Goal: Task Accomplishment & Management: Manage account settings

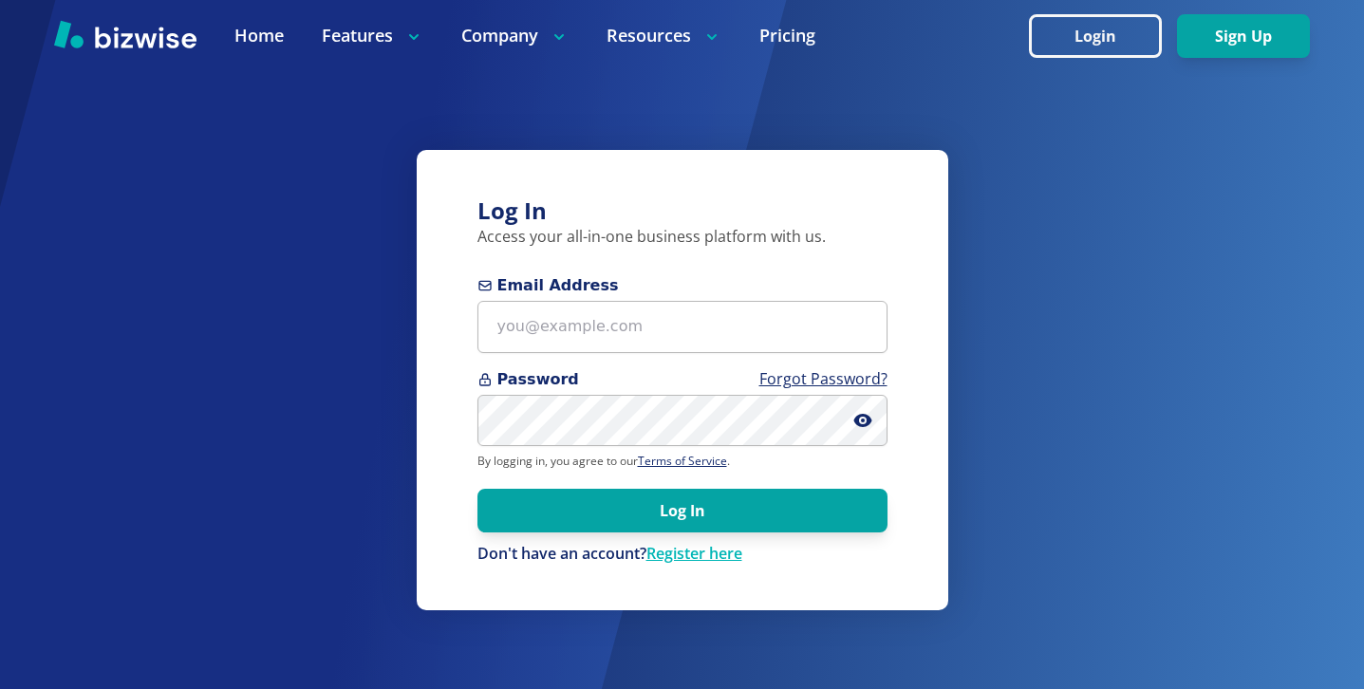
click at [545, 354] on form "Email Address Password Forgot Password? By logging in, you agree to our Terms o…" at bounding box center [682, 419] width 410 height 290
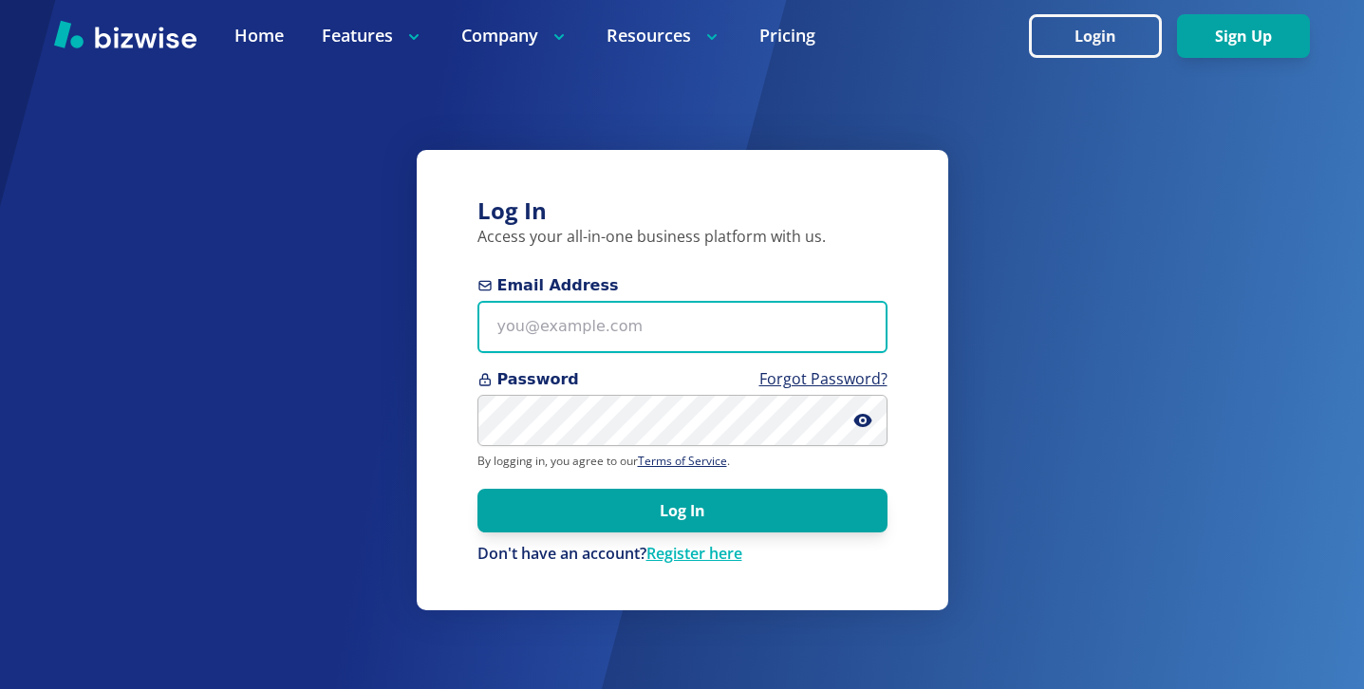
click at [572, 333] on input "Email Address" at bounding box center [682, 327] width 410 height 52
paste input "[EMAIL_ADDRESS][DOMAIN_NAME]"
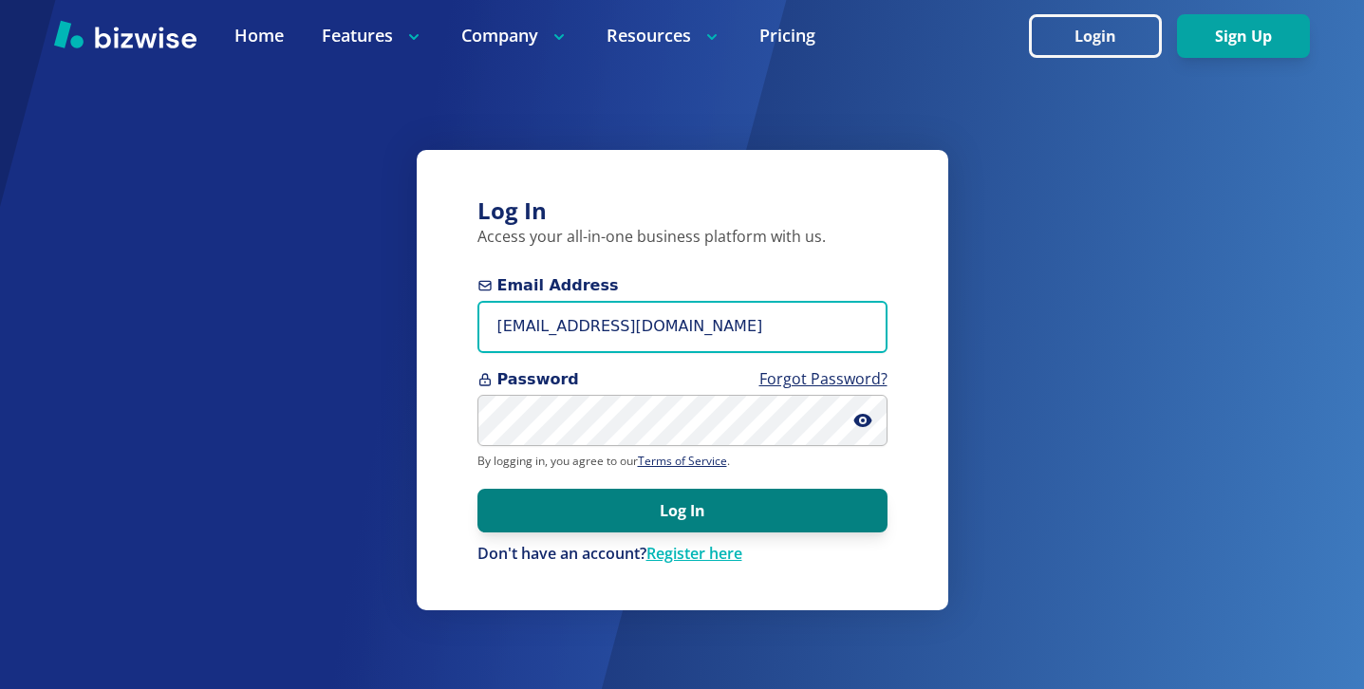
type input "[EMAIL_ADDRESS][DOMAIN_NAME]"
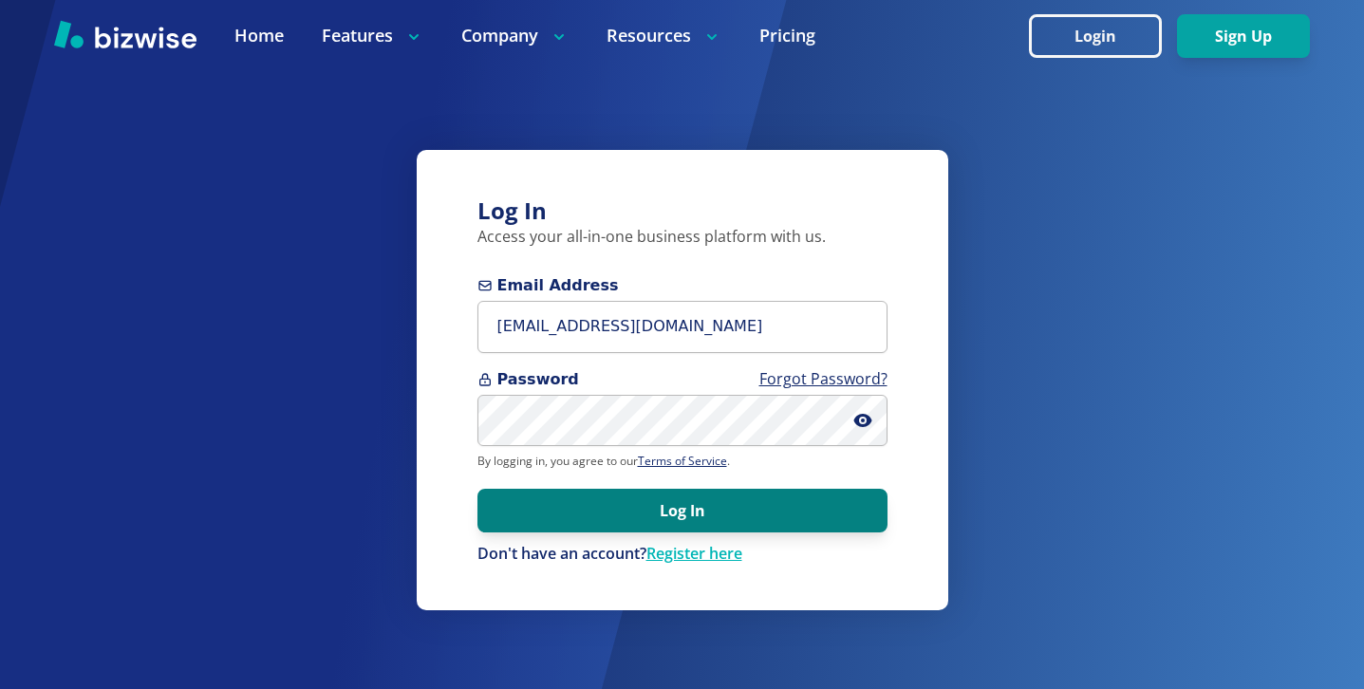
click at [614, 506] on button "Log In" at bounding box center [682, 511] width 410 height 44
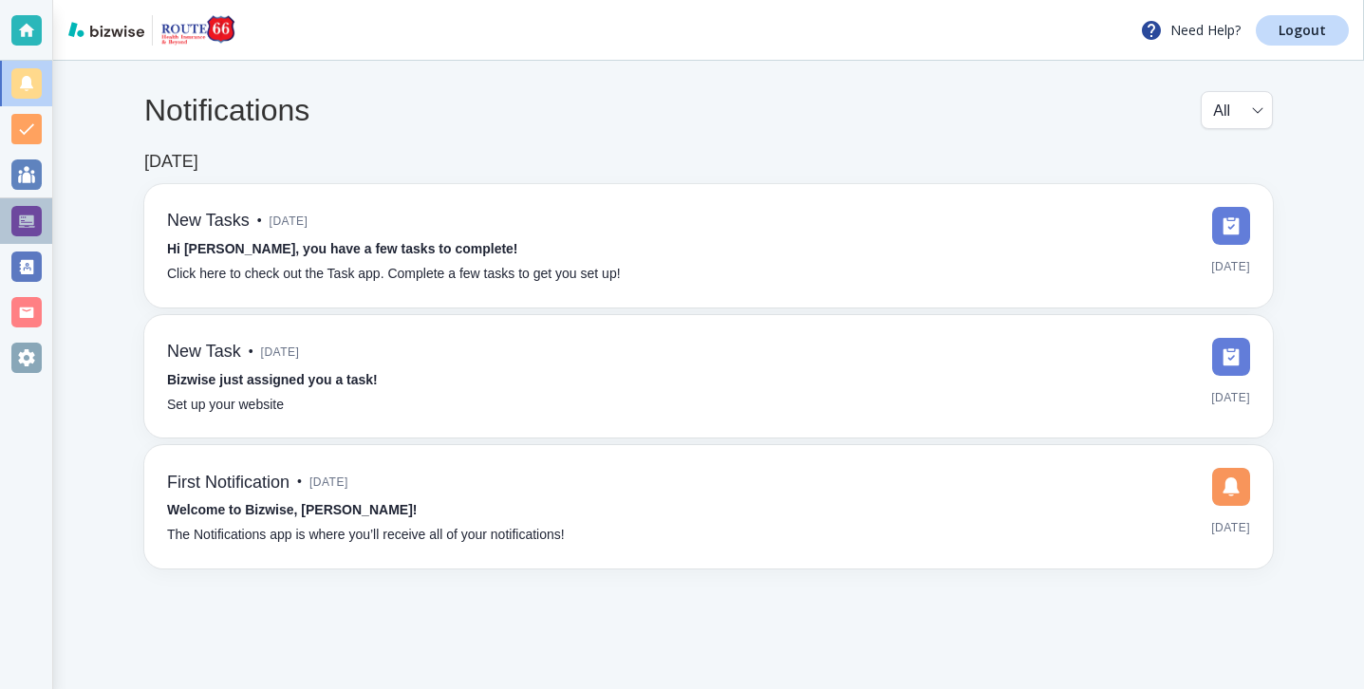
click at [47, 218] on div at bounding box center [26, 221] width 52 height 46
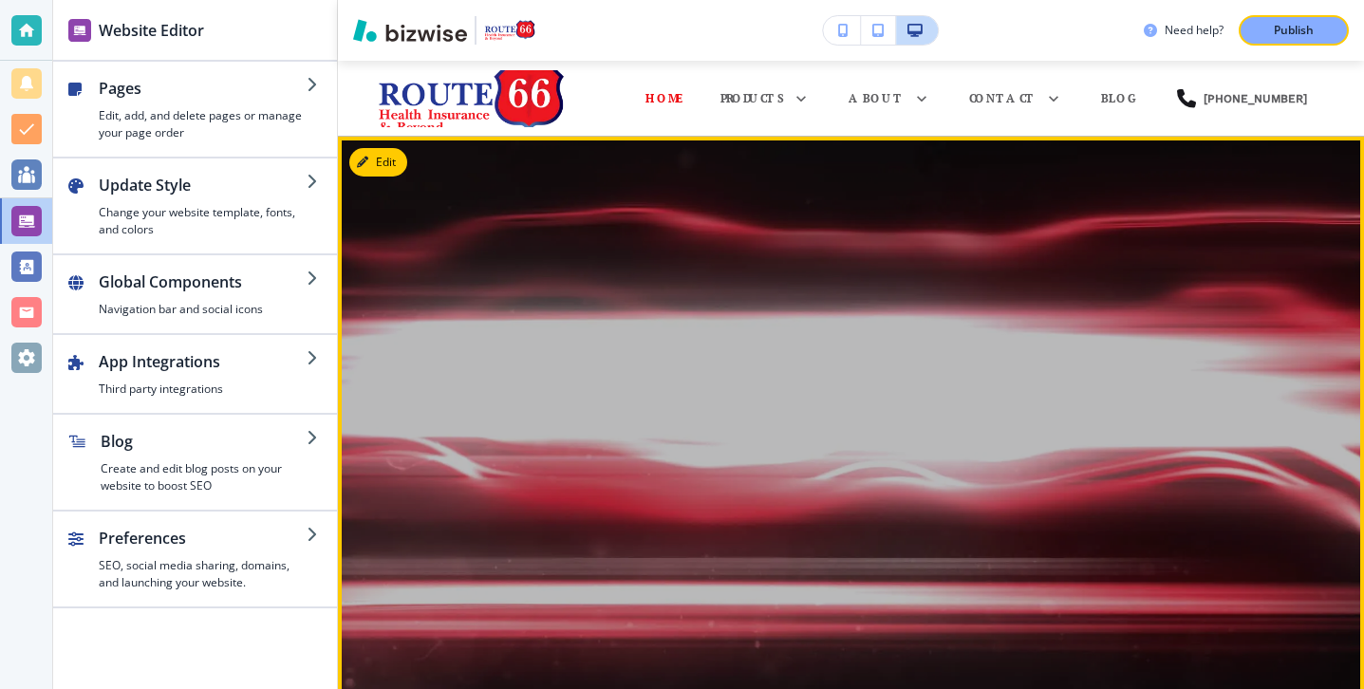
click at [398, 164] on button "Edit" at bounding box center [378, 162] width 58 height 28
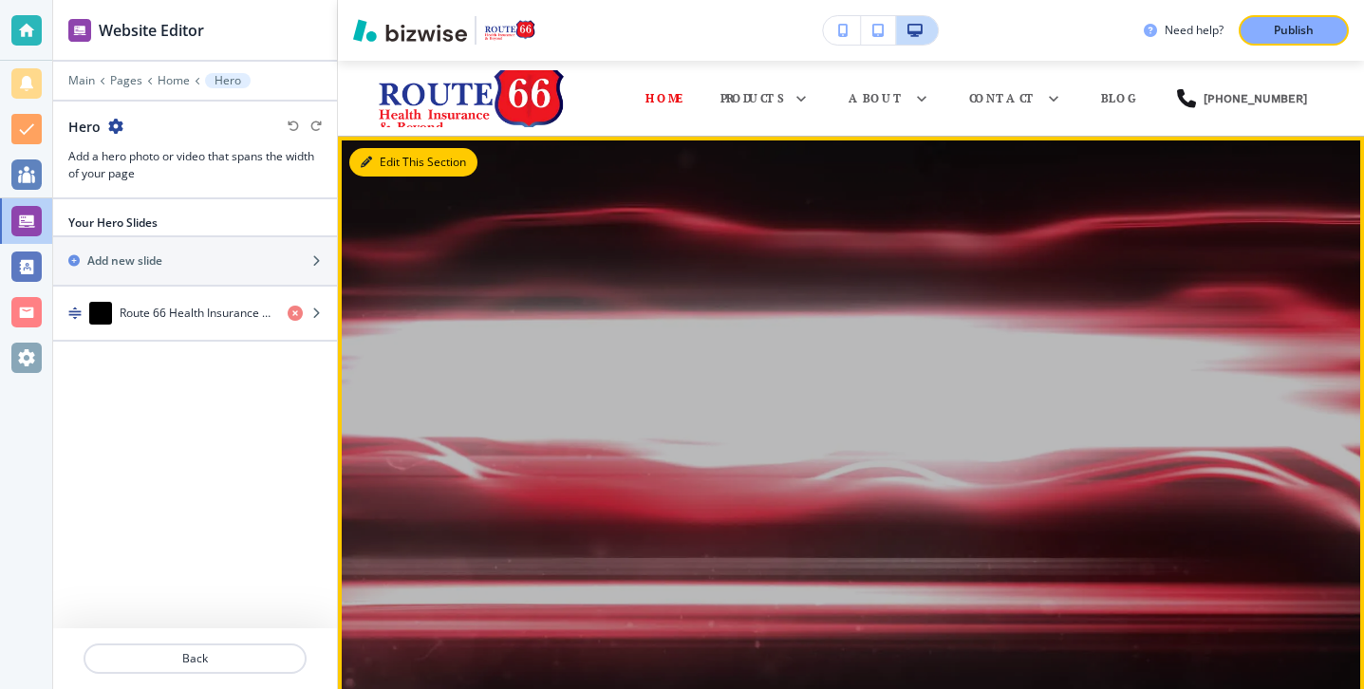
scroll to position [76, 0]
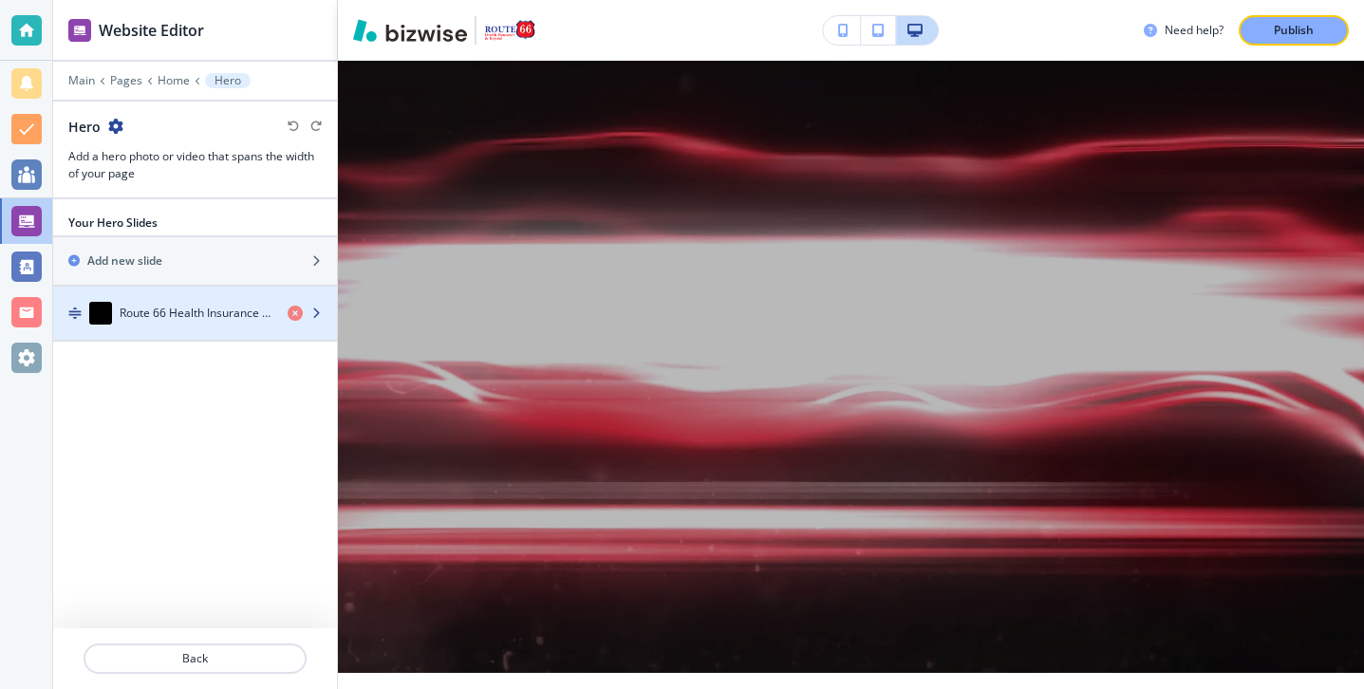
click at [230, 302] on div "Route 66 Health Insurance & Beyond" at bounding box center [162, 313] width 219 height 23
click at [230, 303] on div "Route 66 Health Insurance & Beyond" at bounding box center [162, 313] width 219 height 23
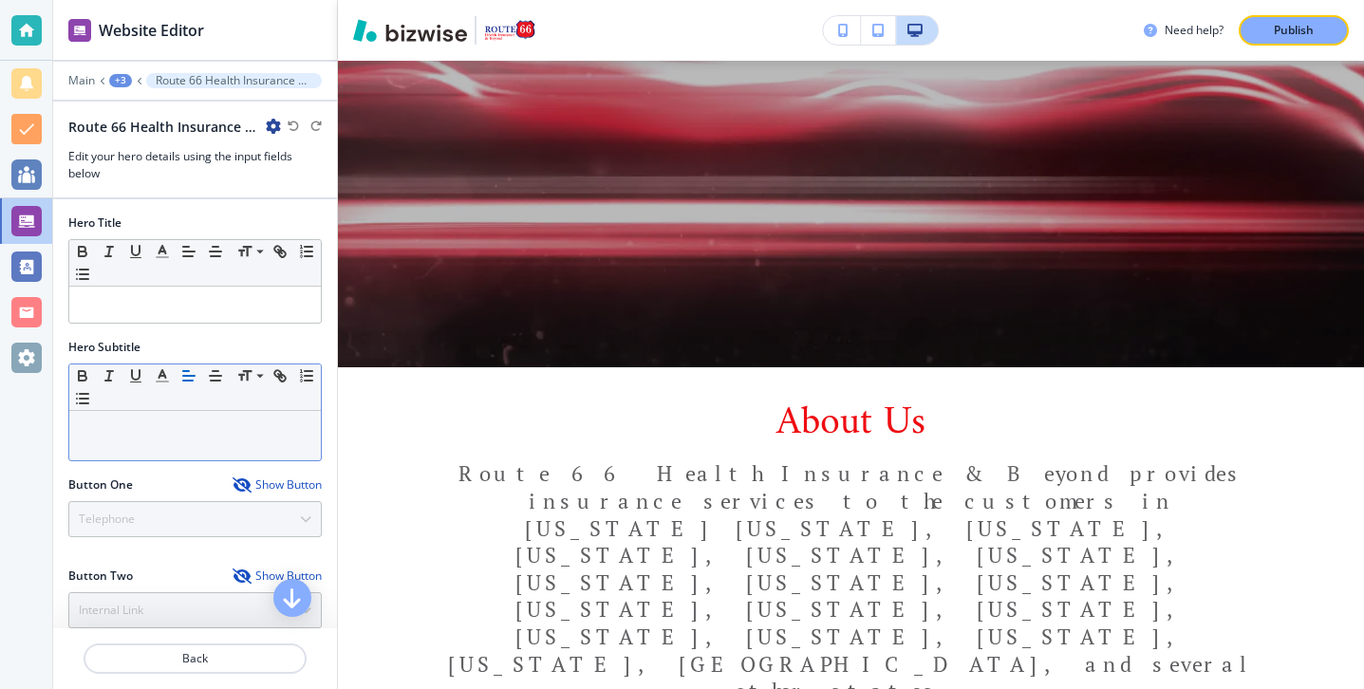
scroll to position [215, 0]
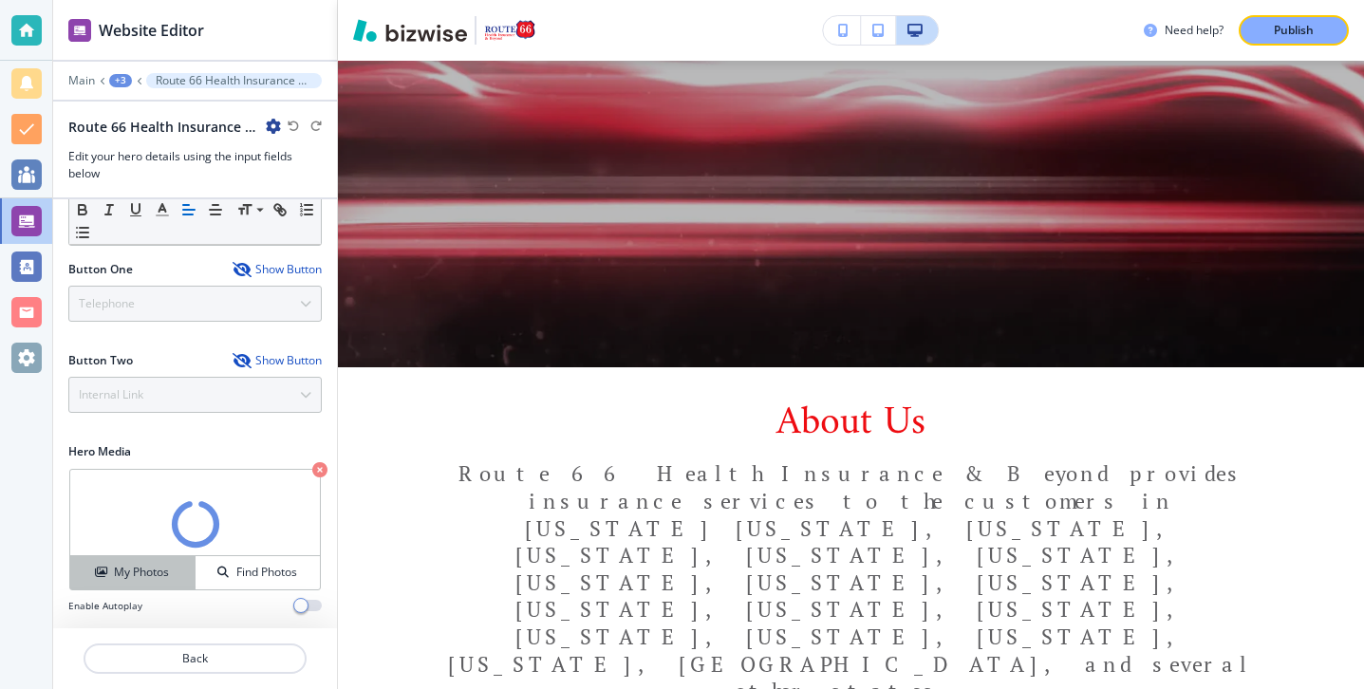
click at [144, 565] on h4 "My Photos" at bounding box center [141, 572] width 55 height 17
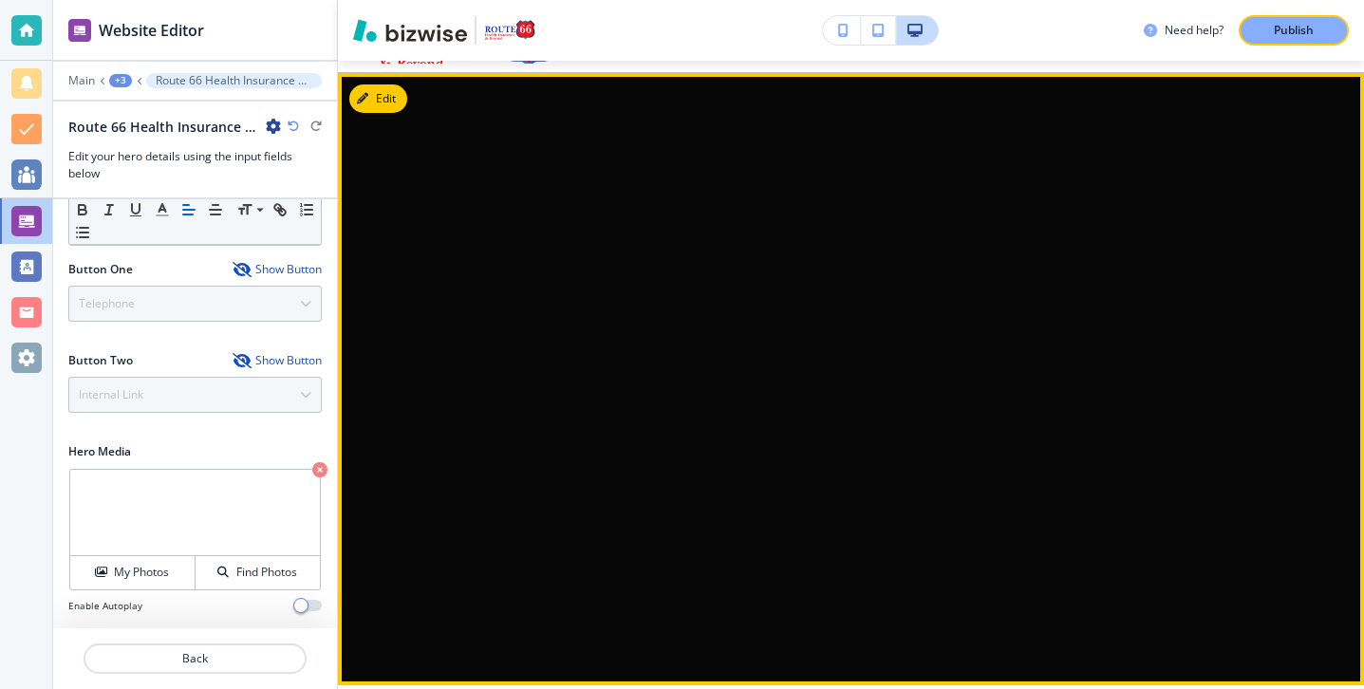
scroll to position [68, 0]
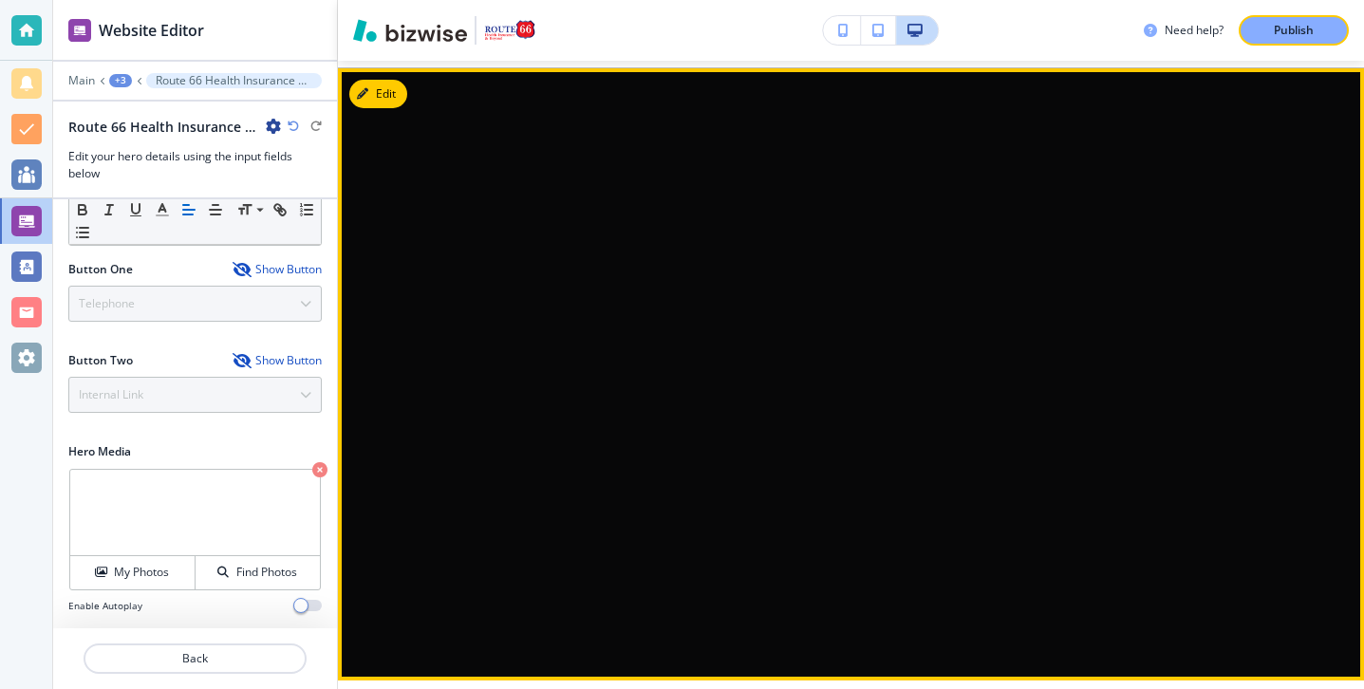
click at [782, 295] on div at bounding box center [851, 374] width 854 height 551
